Goal: Navigation & Orientation: Find specific page/section

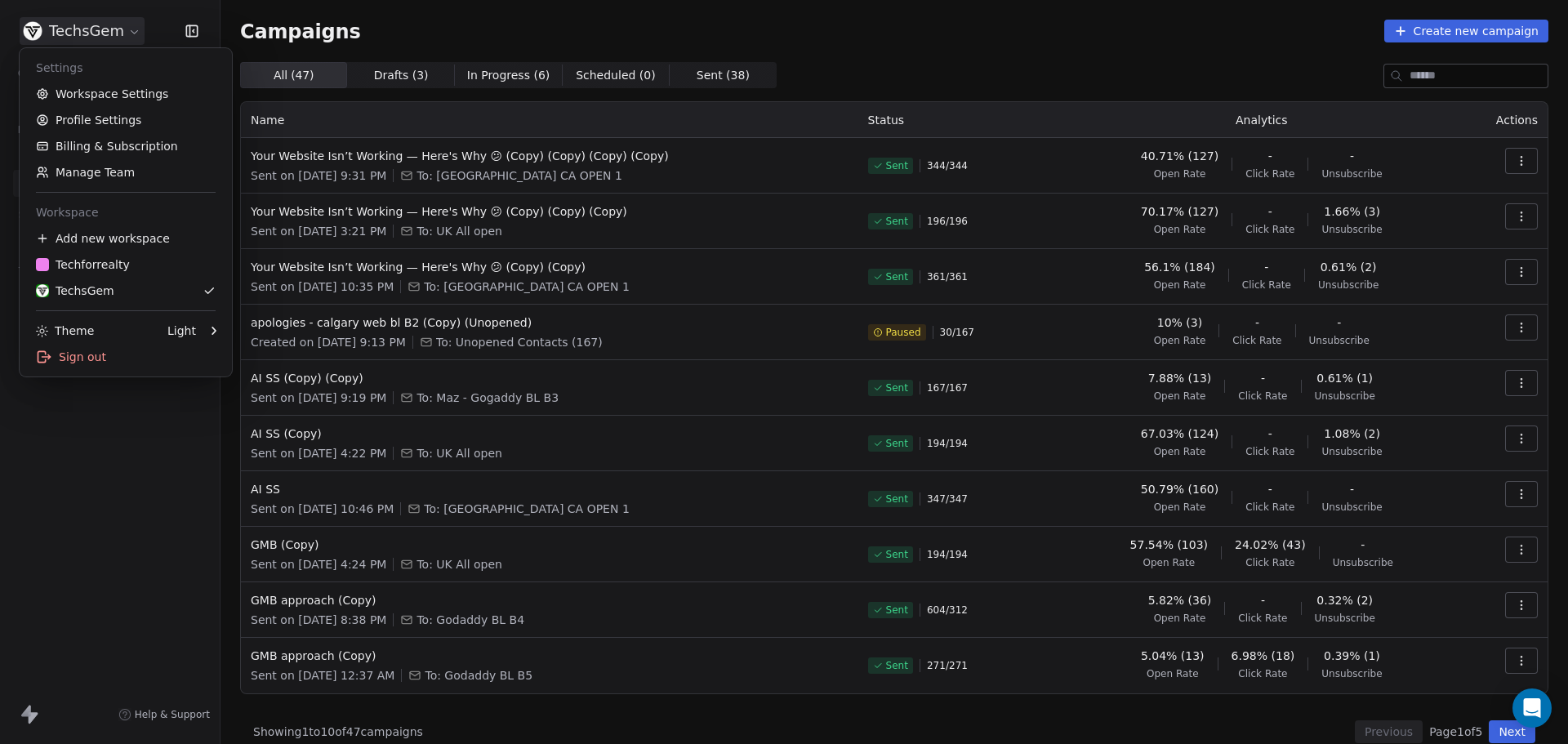
click at [118, 27] on html "TechsGem Contacts People Marketing Workflows Campaigns Sales Sequences Beta Too…" at bounding box center [784, 372] width 1568 height 744
click at [95, 265] on div "T Techforrealty" at bounding box center [82, 265] width 94 height 17
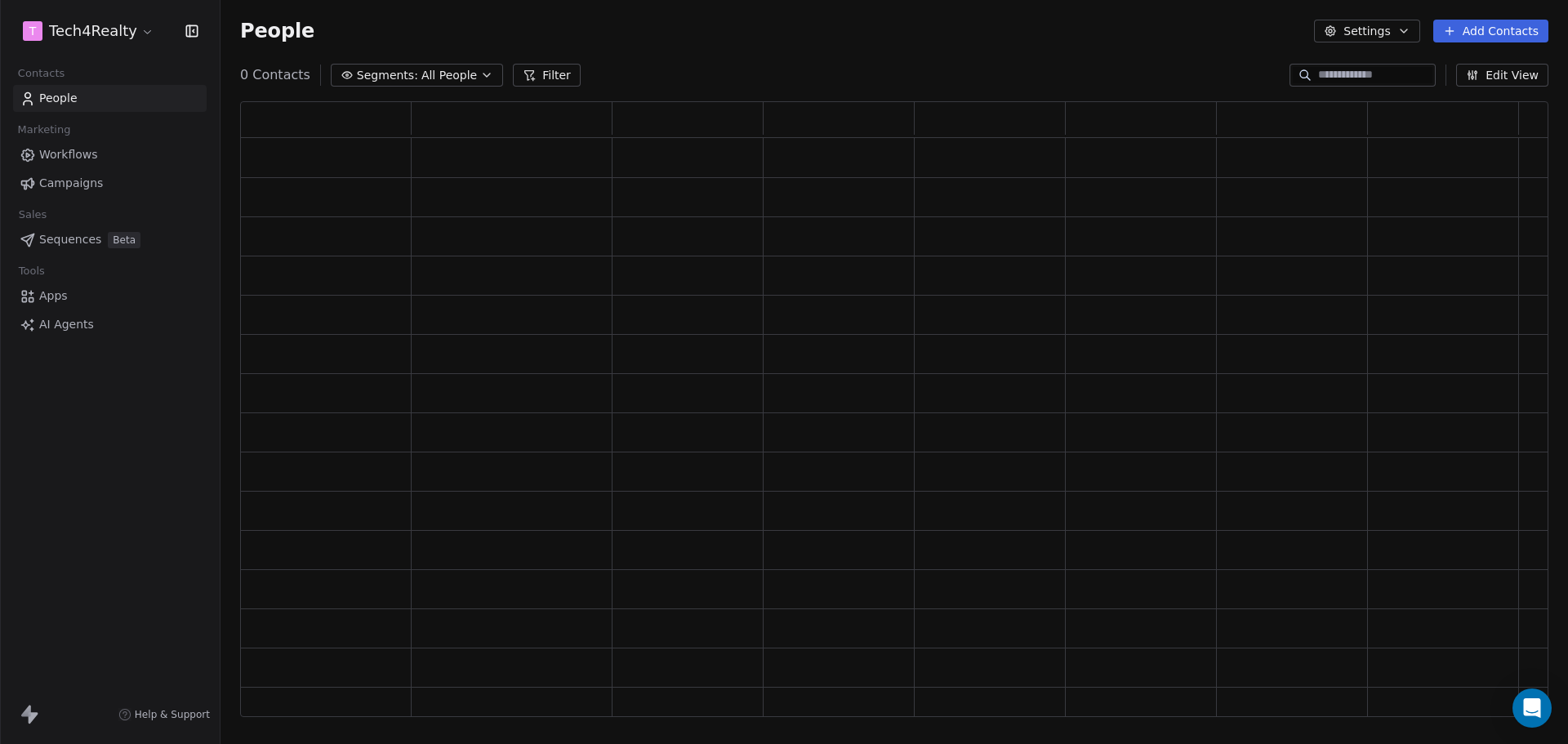
scroll to position [602, 1296]
click at [52, 187] on span "Campaigns" at bounding box center [71, 183] width 63 height 17
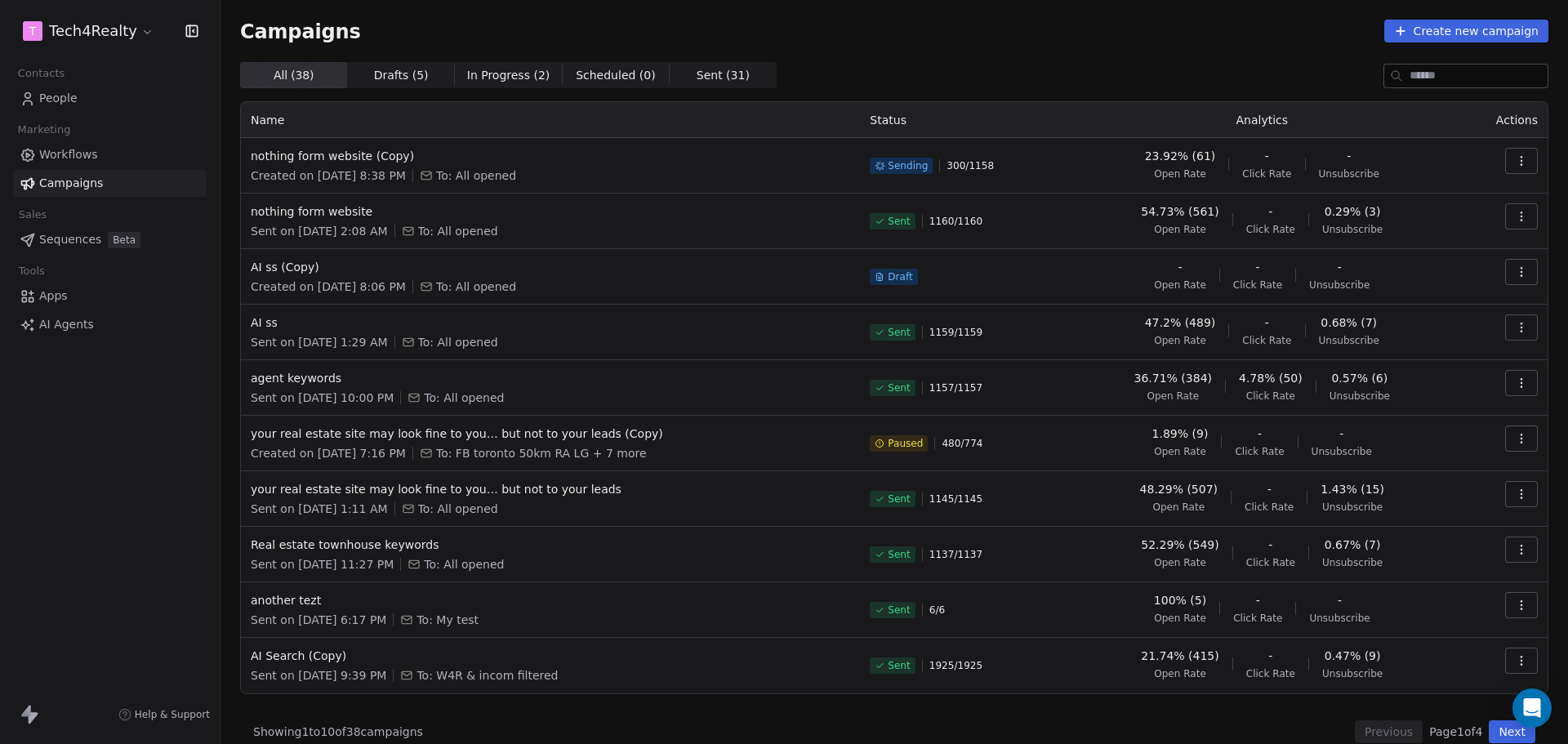
click at [921, 19] on div "Campaigns Create new campaign All ( 38 ) All ( 38 ) Drafts ( 5 ) Drafts ( 5 ) I…" at bounding box center [894, 381] width 1347 height 762
click at [902, 30] on div "Campaigns Create new campaign" at bounding box center [894, 31] width 1308 height 22
click at [1010, 33] on div "Campaigns Create new campaign" at bounding box center [894, 31] width 1308 height 22
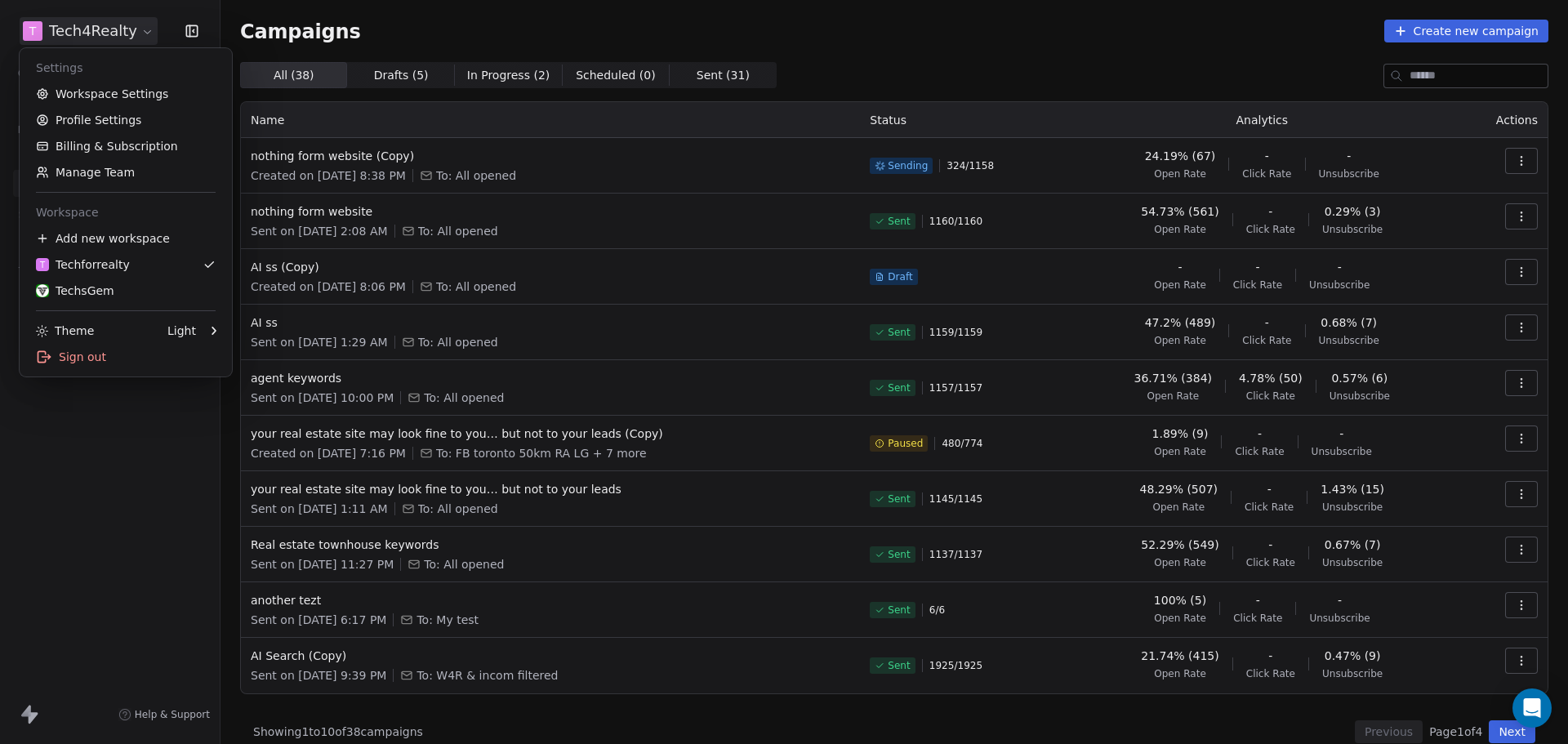
click at [112, 20] on html "T Tech4Realty Contacts People Marketing Workflows Campaigns Sales Sequences Bet…" at bounding box center [784, 372] width 1568 height 744
click at [107, 277] on link "TechsGem" at bounding box center [125, 290] width 199 height 26
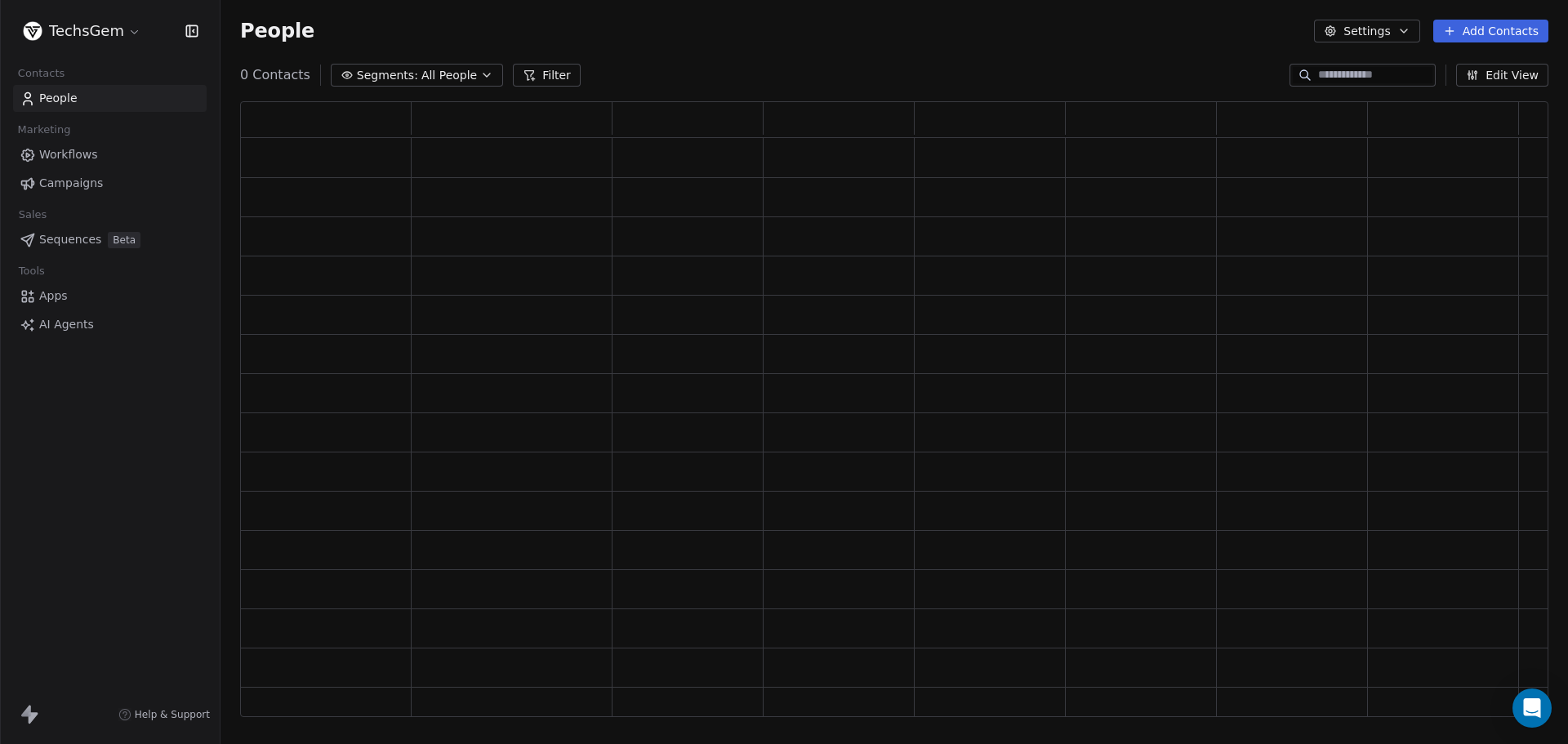
scroll to position [602, 1296]
click at [89, 176] on span "Campaigns" at bounding box center [71, 183] width 63 height 17
